Goal: Participate in discussion: Engage in conversation with other users on a specific topic

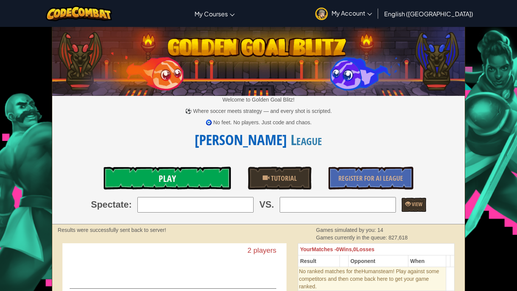
click at [186, 175] on link "Play" at bounding box center [167, 178] width 127 height 23
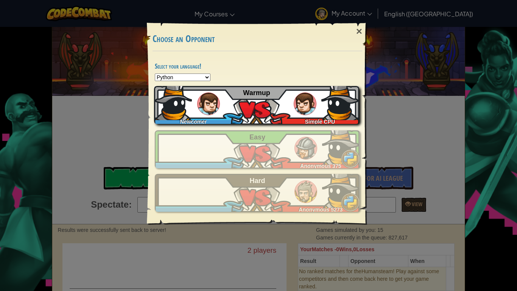
click at [294, 98] on div "Newcomer Simple CPU Warmup" at bounding box center [256, 105] width 205 height 38
